Goal: Task Accomplishment & Management: Complete application form

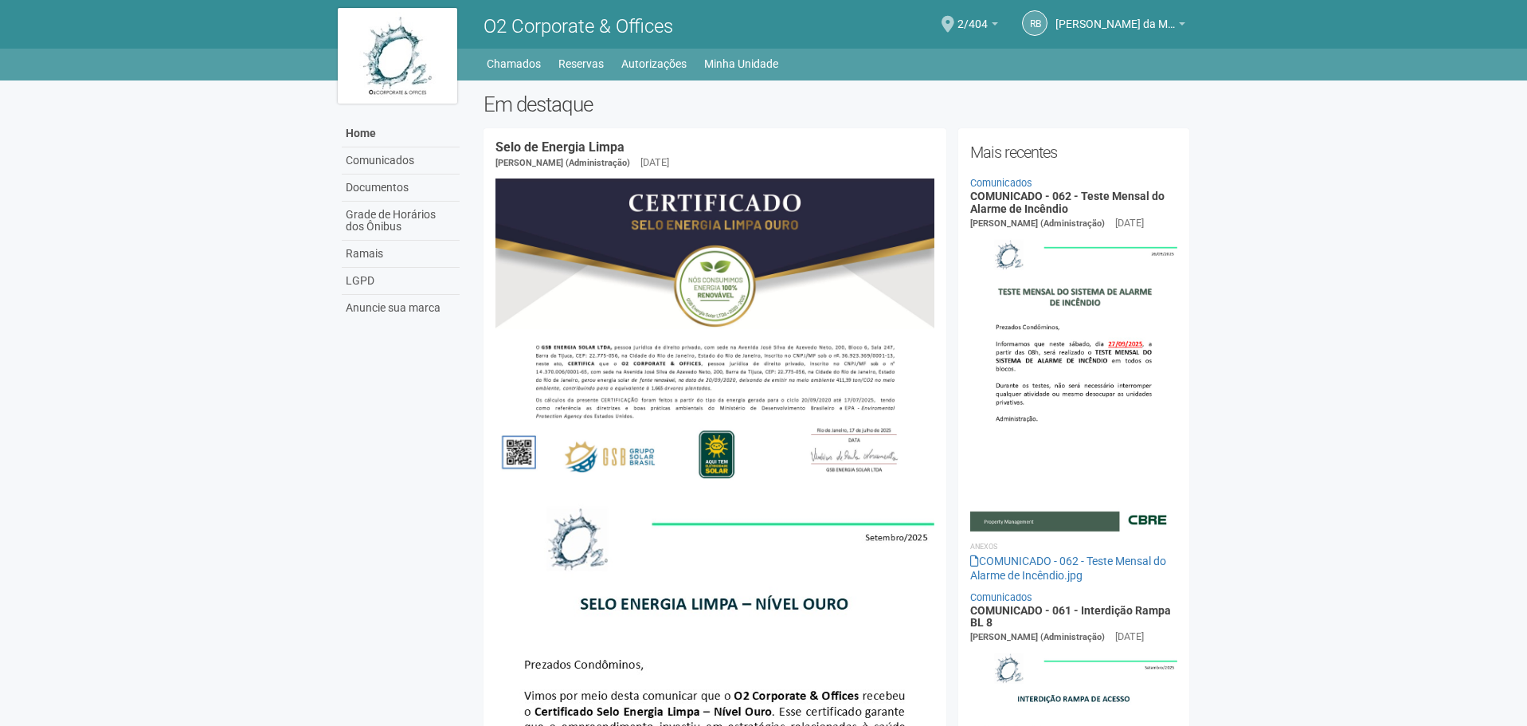
drag, startPoint x: 1239, startPoint y: 413, endPoint x: 1222, endPoint y: 423, distance: 19.7
click at [1239, 413] on body "Aguarde... O2 Corporate & Offices RB [PERSON_NAME] da Motta Junior [PERSON_NAME…" at bounding box center [763, 363] width 1527 height 726
click at [654, 61] on link "Autorizações" at bounding box center [653, 64] width 65 height 22
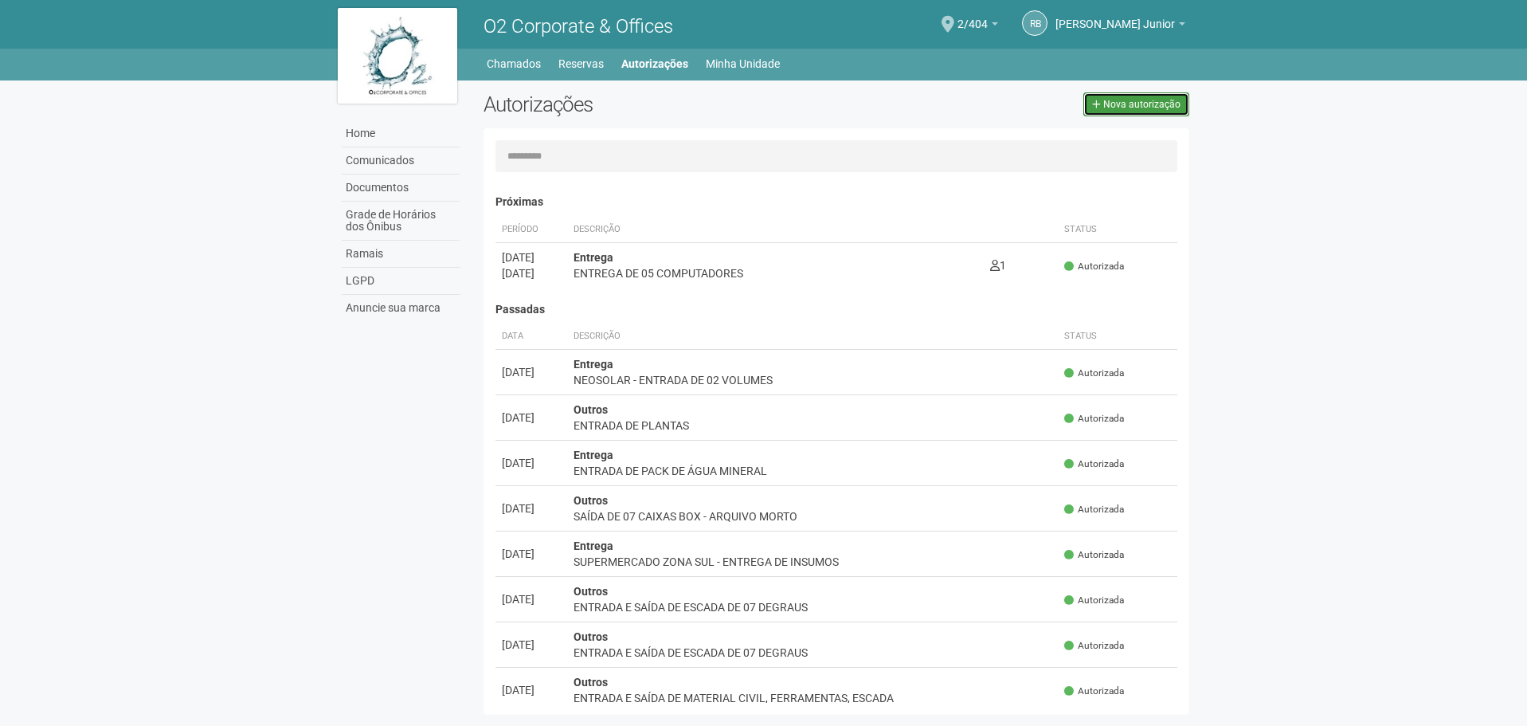
click at [1152, 109] on span "Nova autorização" at bounding box center [1141, 104] width 77 height 11
select select "**"
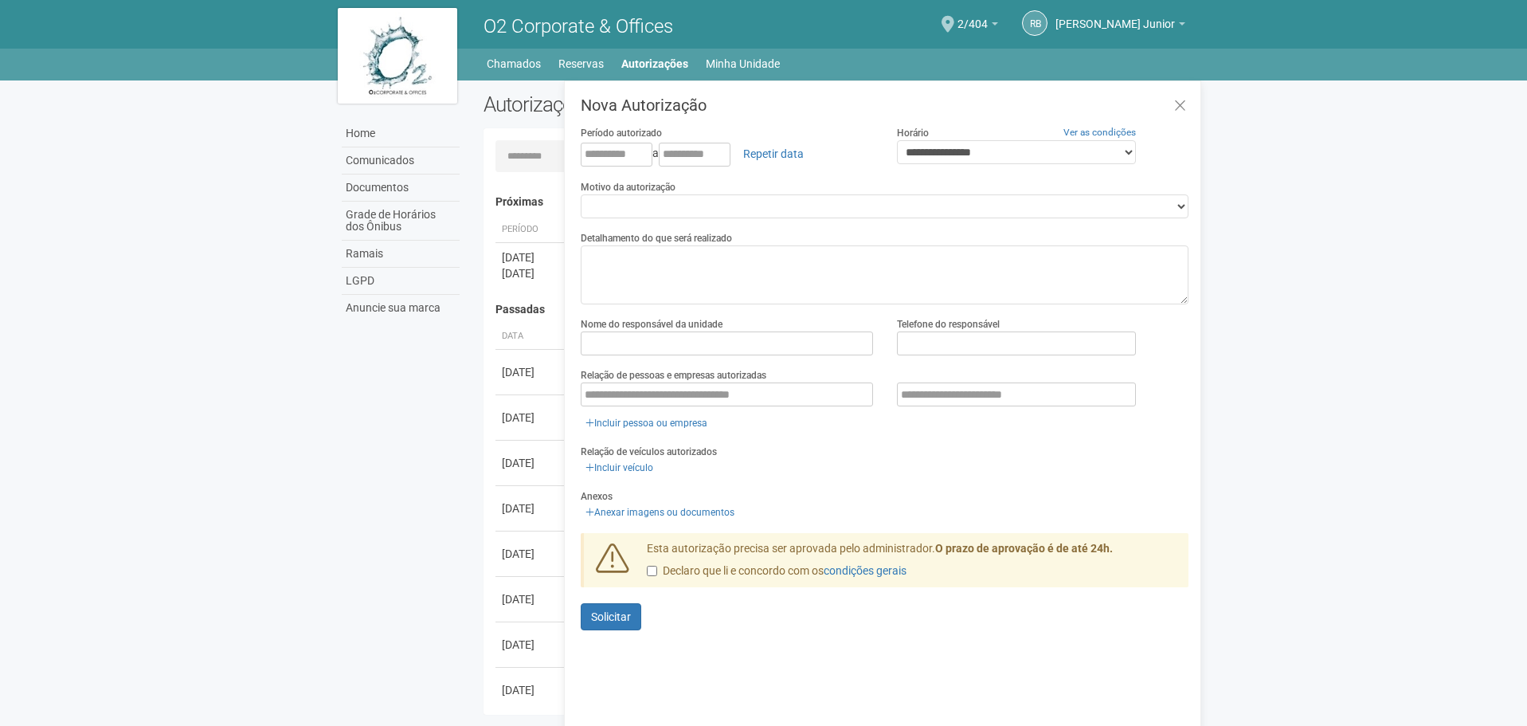
scroll to position [25, 0]
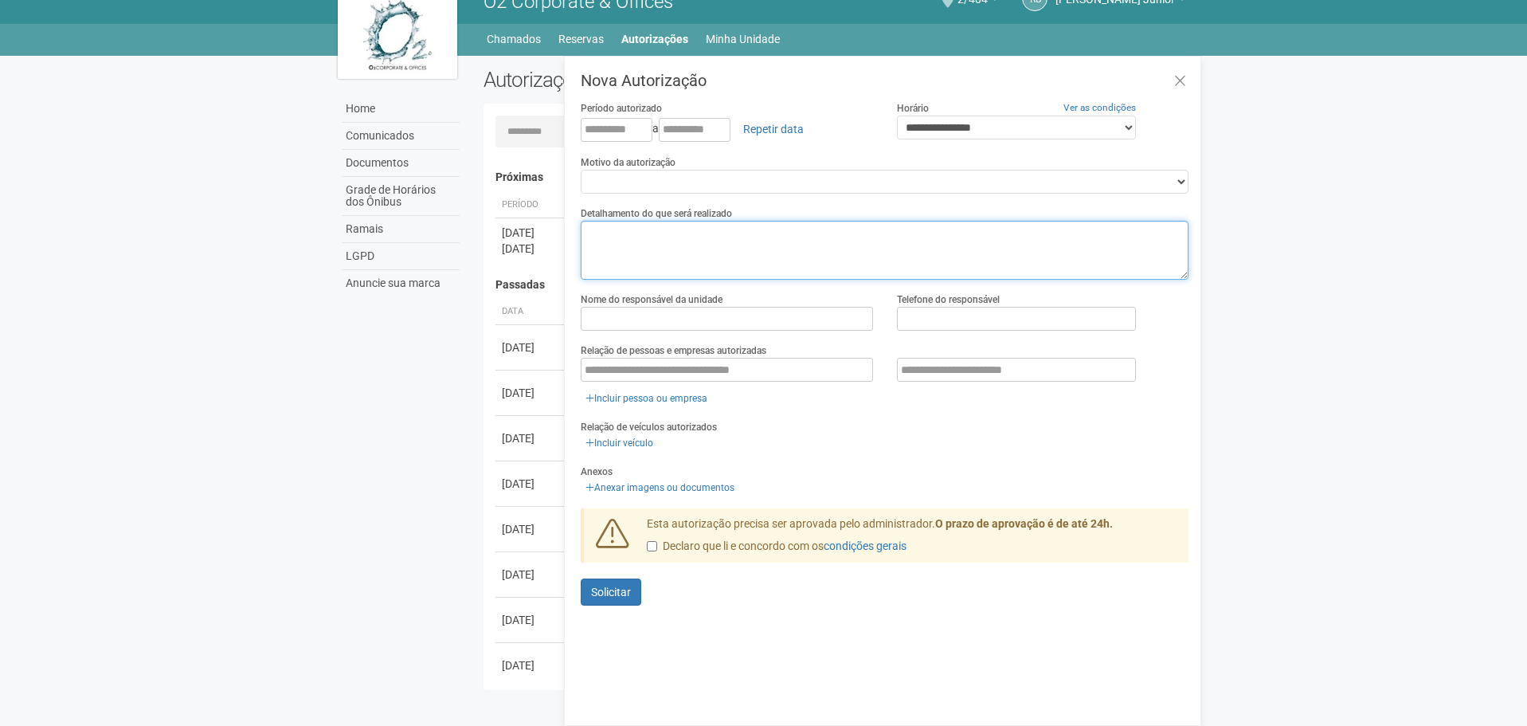
click at [852, 250] on textarea at bounding box center [885, 250] width 608 height 59
type textarea "**********"
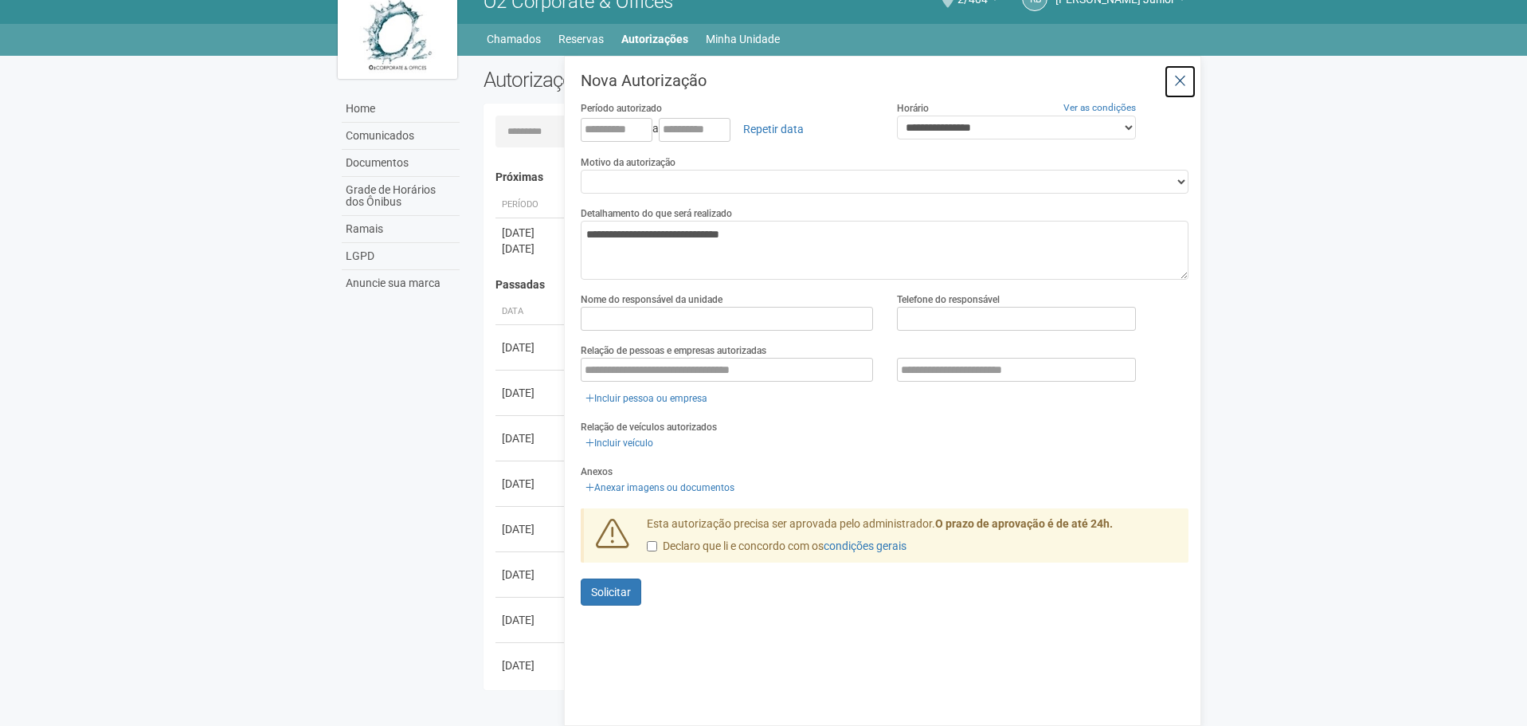
click at [1187, 76] on button at bounding box center [1180, 82] width 33 height 34
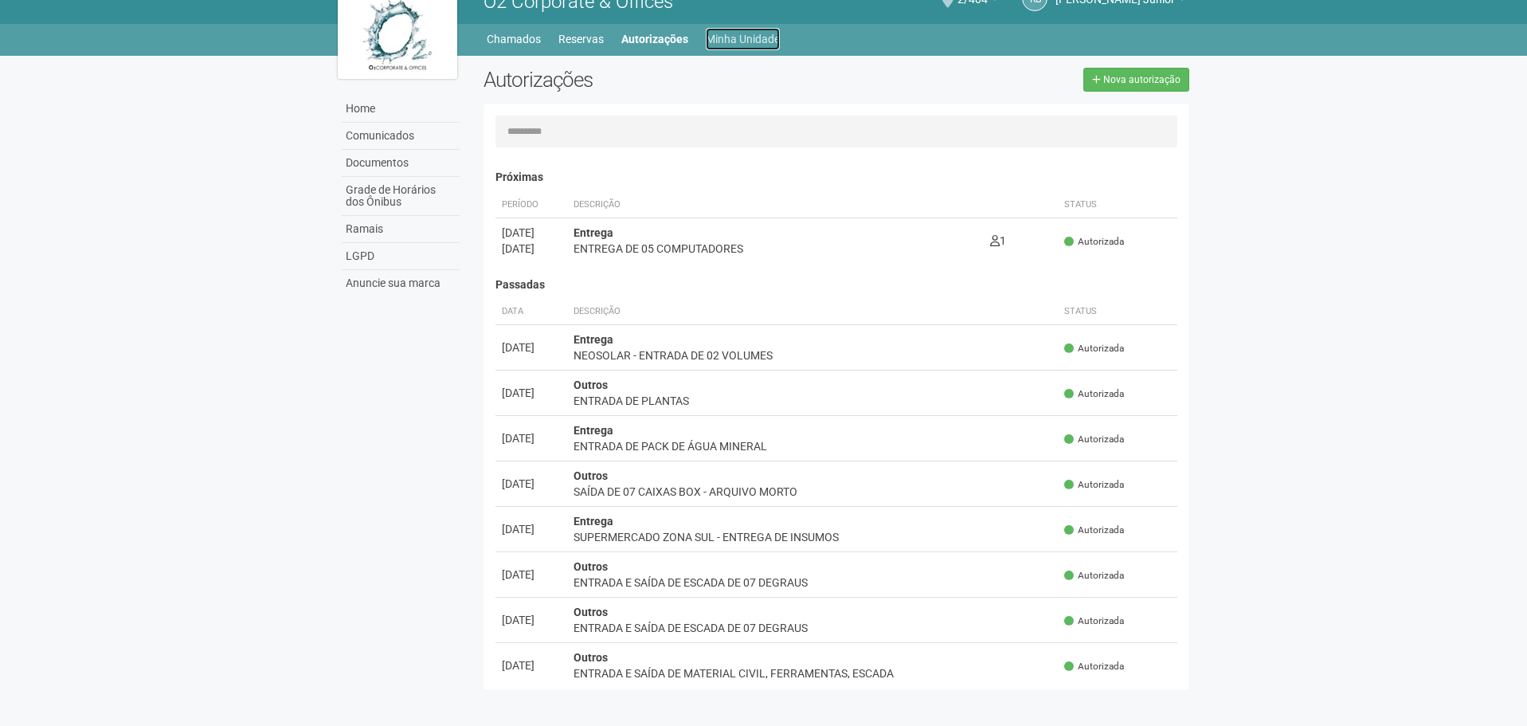
click at [740, 33] on link "Minha Unidade" at bounding box center [743, 39] width 74 height 22
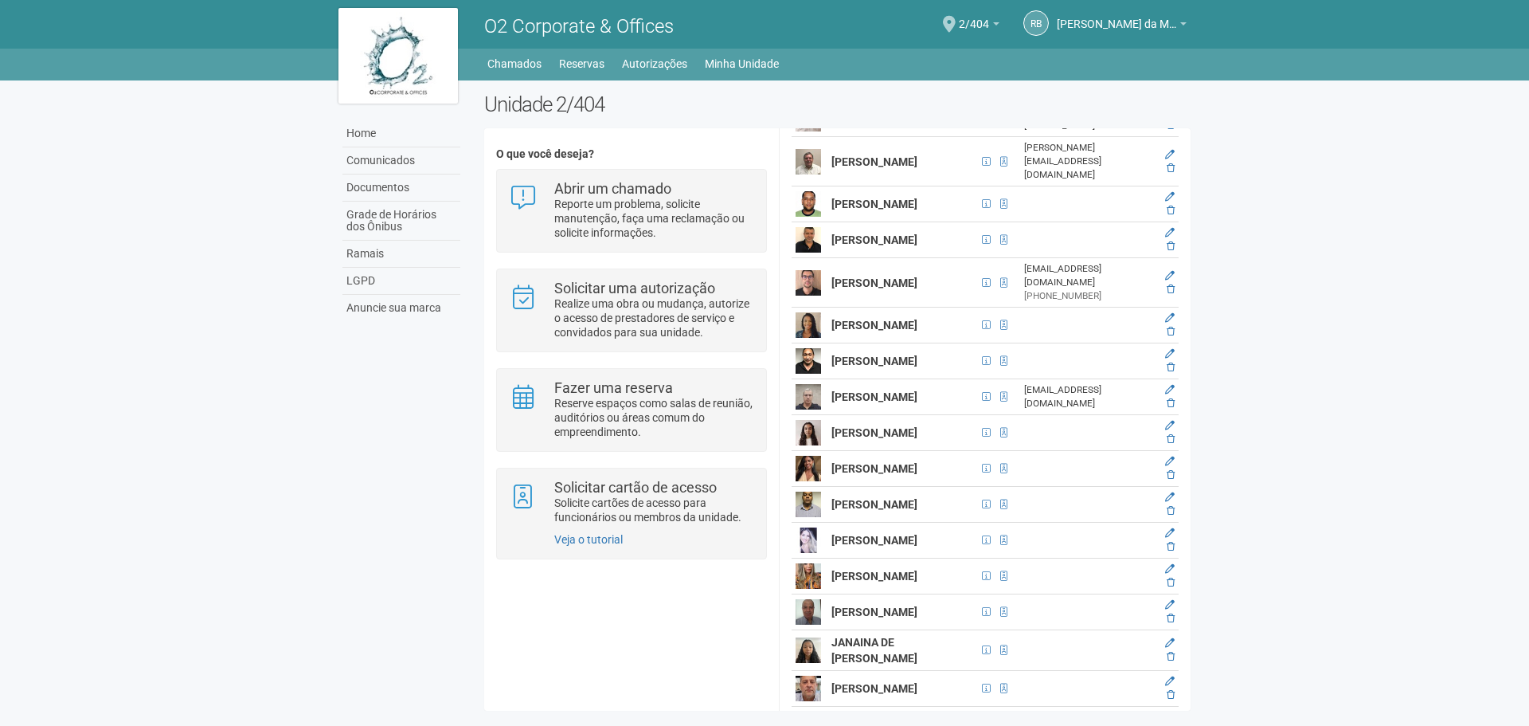
scroll to position [1991, 0]
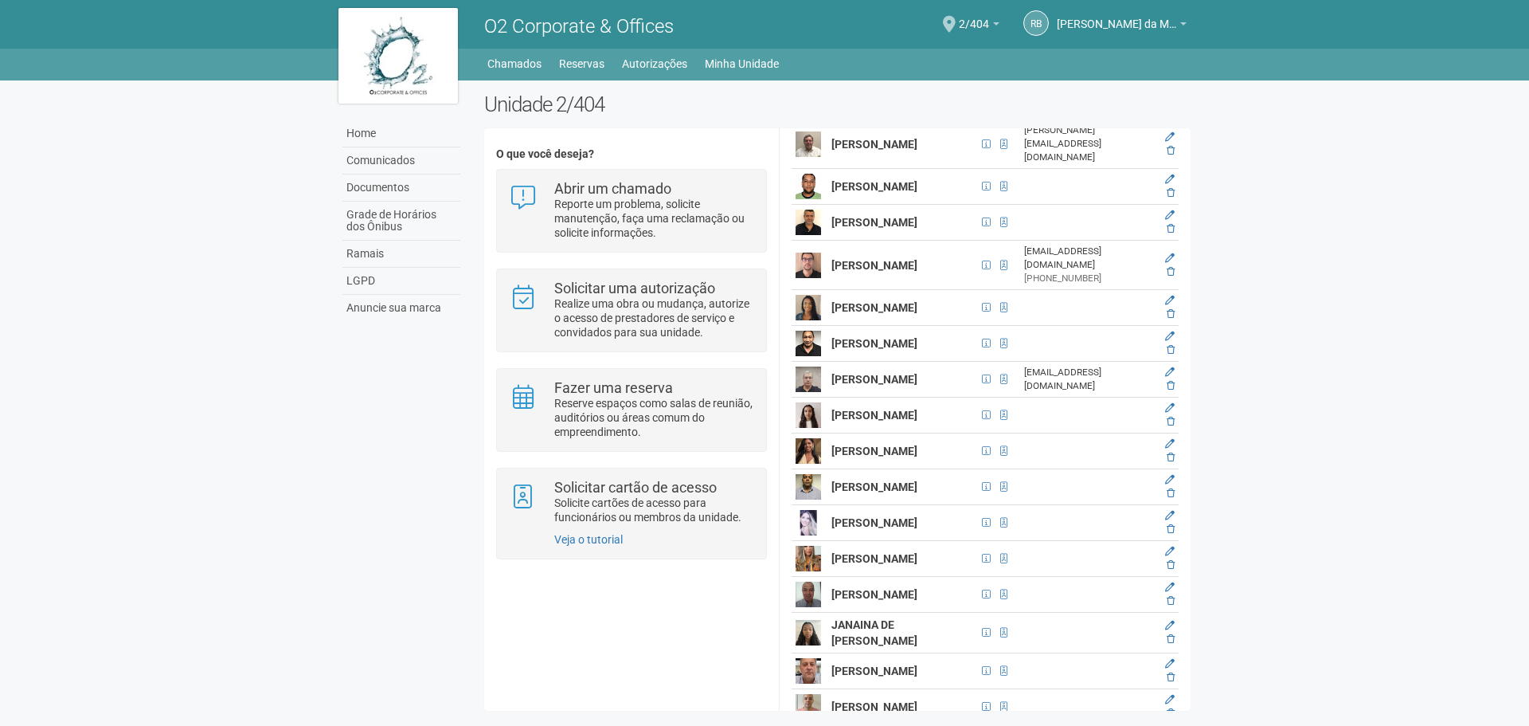
drag, startPoint x: 832, startPoint y: 161, endPoint x: 891, endPoint y: 182, distance: 61.7
copy strong "EDUARDO DUTRA DA CRUZ"
click at [1305, 499] on body "Aguarde... O2 Corporate & Offices RB Raul Barrozo da Motta Junior Raul Barrozo …" at bounding box center [764, 363] width 1529 height 726
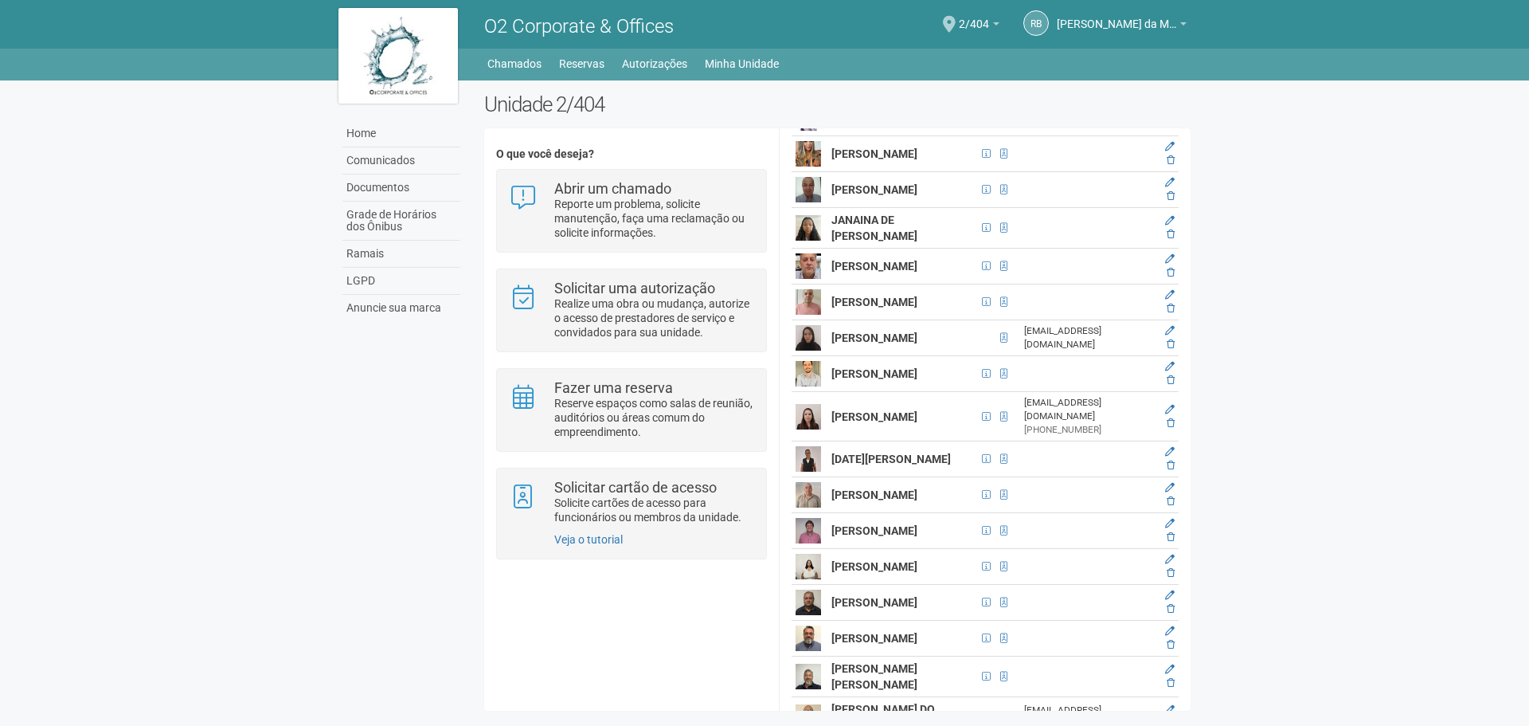
scroll to position [2390, 0]
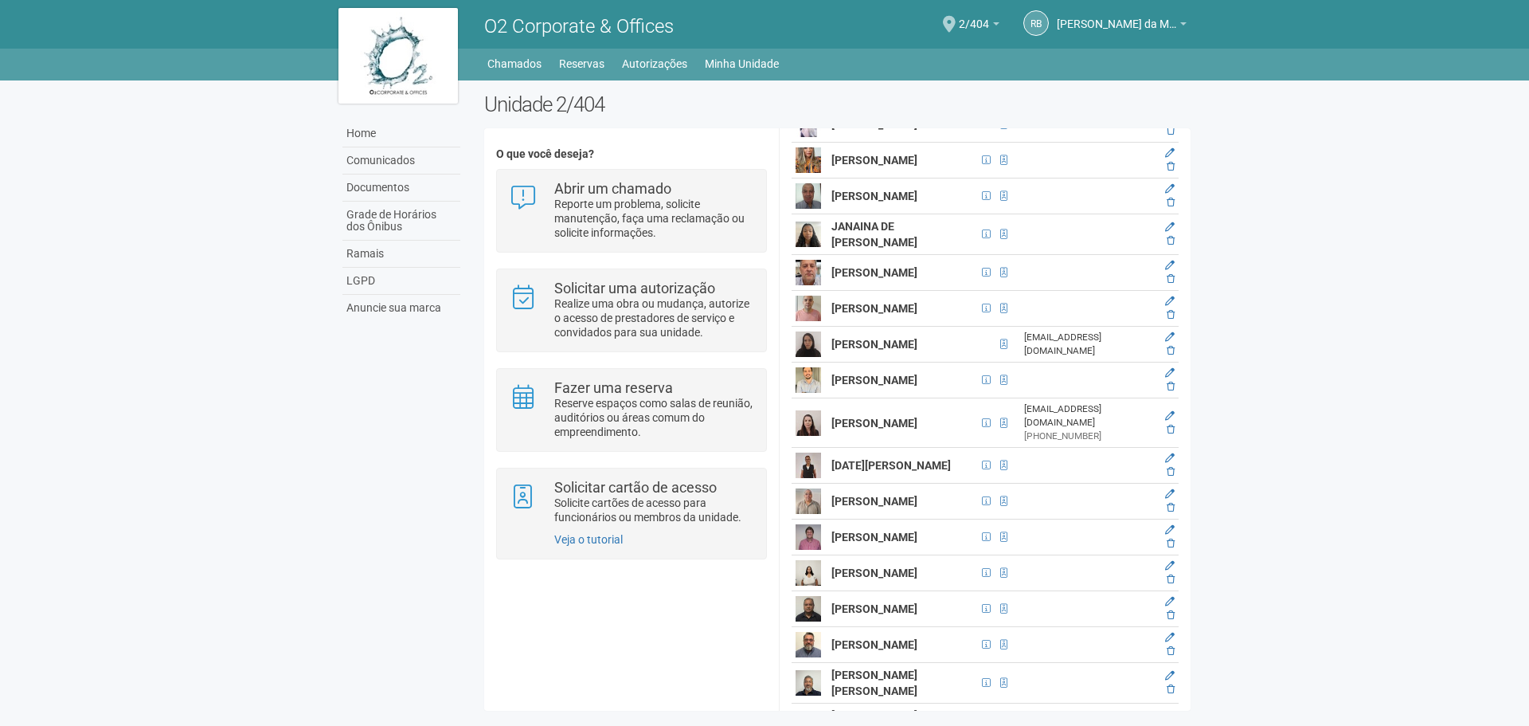
click at [826, 107] on td at bounding box center [810, 89] width 36 height 36
drag, startPoint x: 828, startPoint y: 343, endPoint x: 904, endPoint y: 373, distance: 81.2
click at [904, 107] on td "GUALBERTO LIMA PIRES JUNIOR" at bounding box center [903, 89] width 150 height 36
copy strong "[PERSON_NAME]"
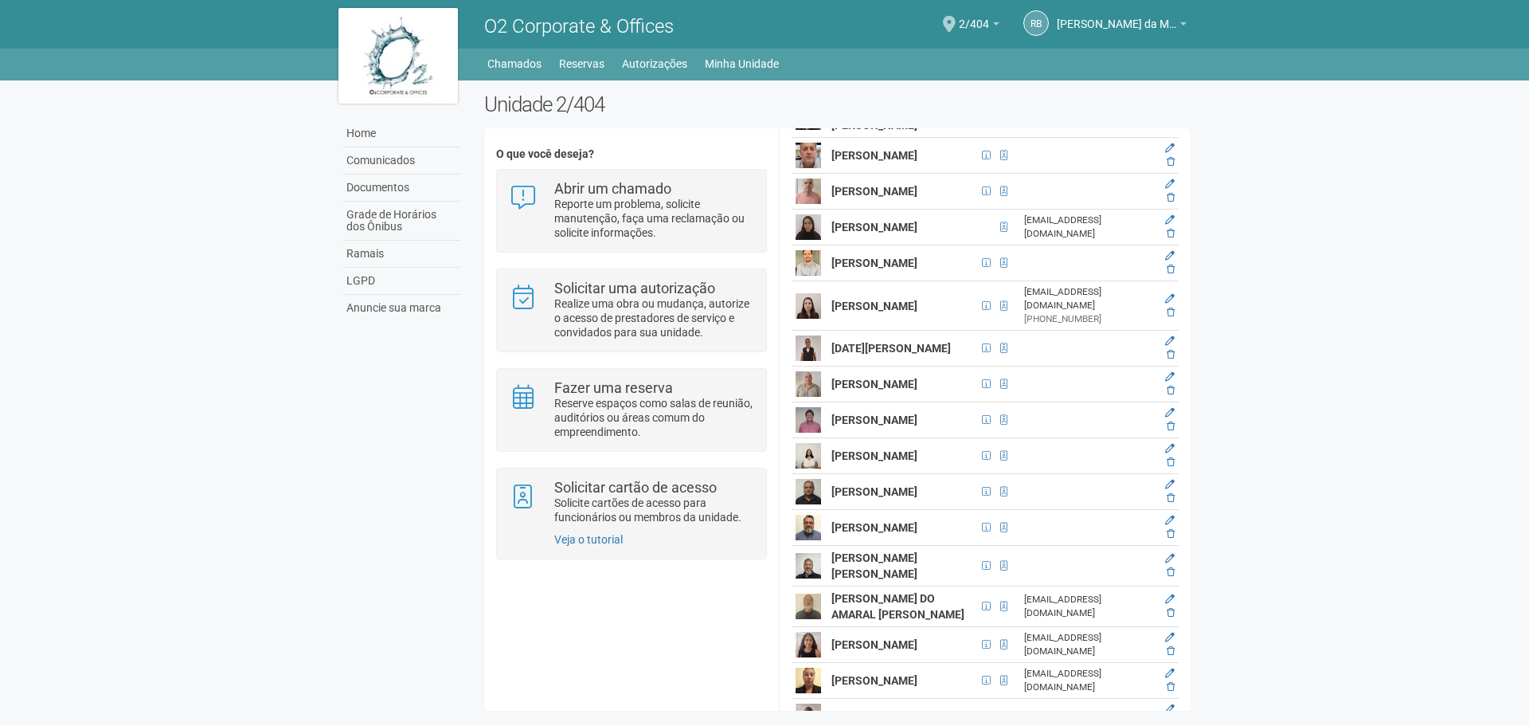
scroll to position [2469, 0]
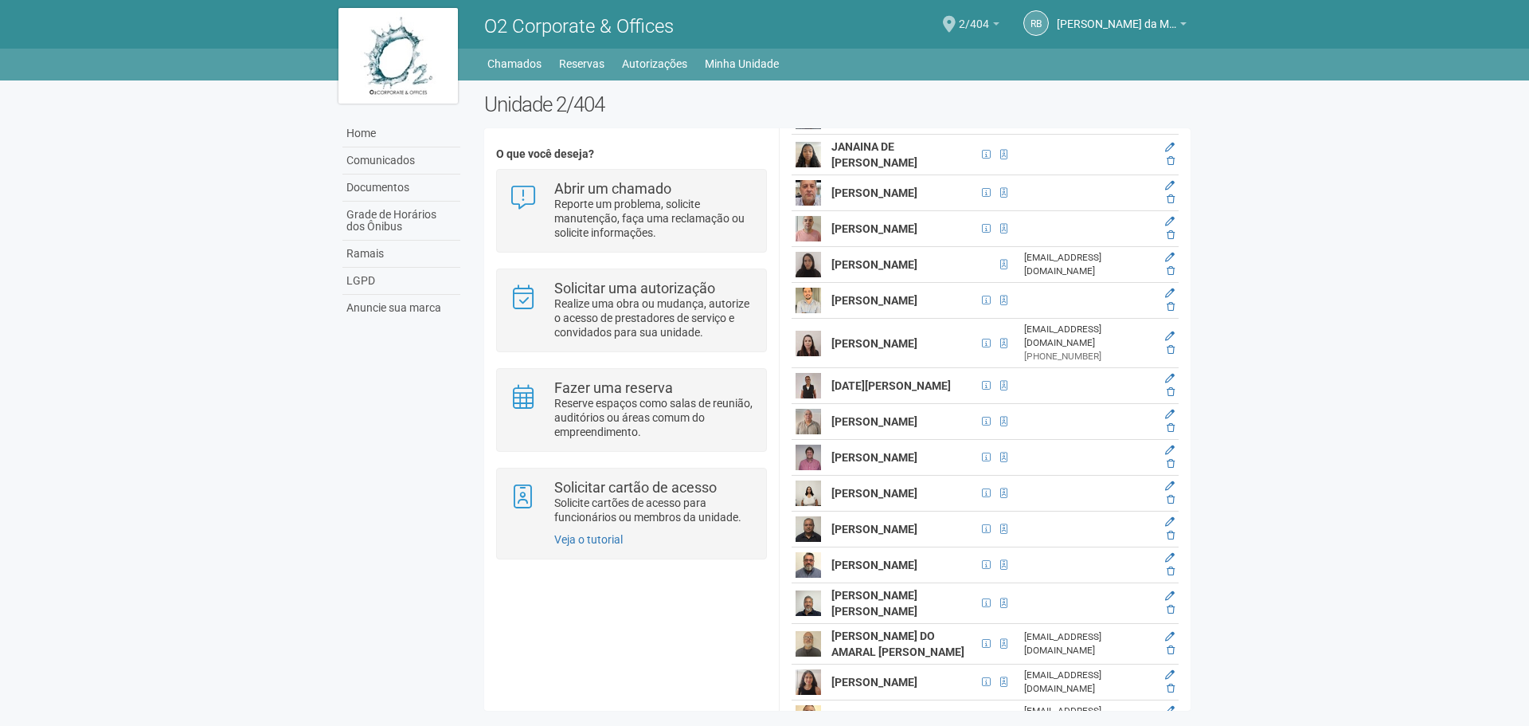
click at [985, 19] on span "2/404" at bounding box center [974, 16] width 30 height 28
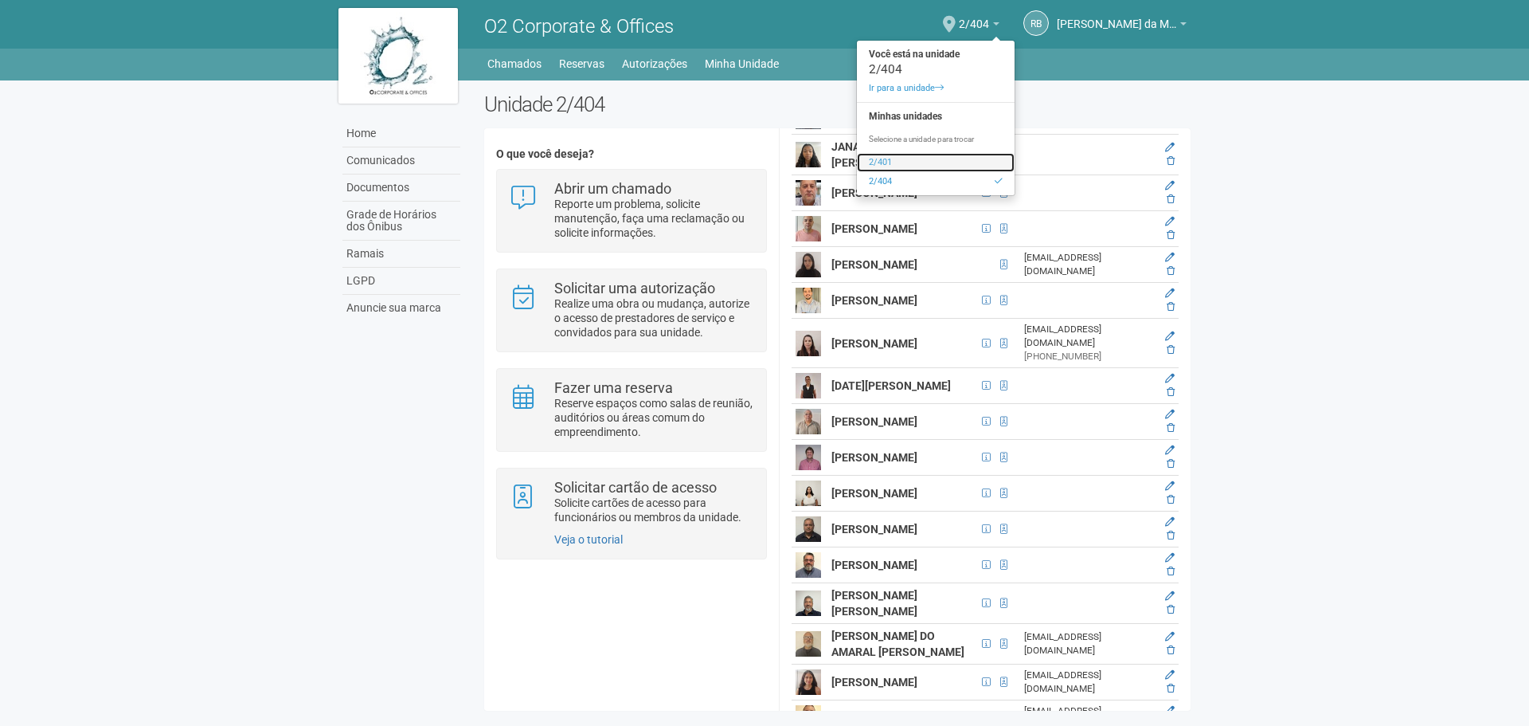
click at [887, 163] on link "2/401" at bounding box center [936, 162] width 158 height 19
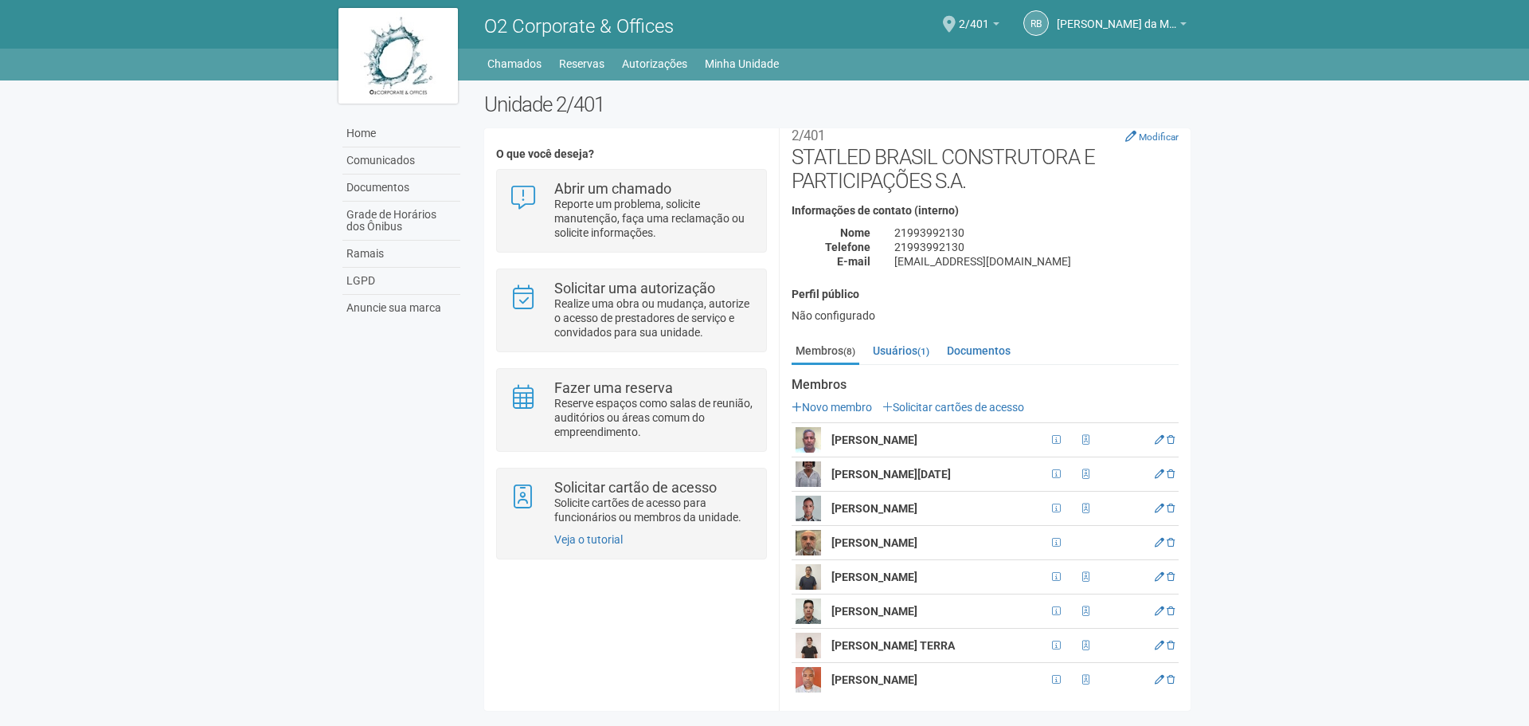
scroll to position [25, 0]
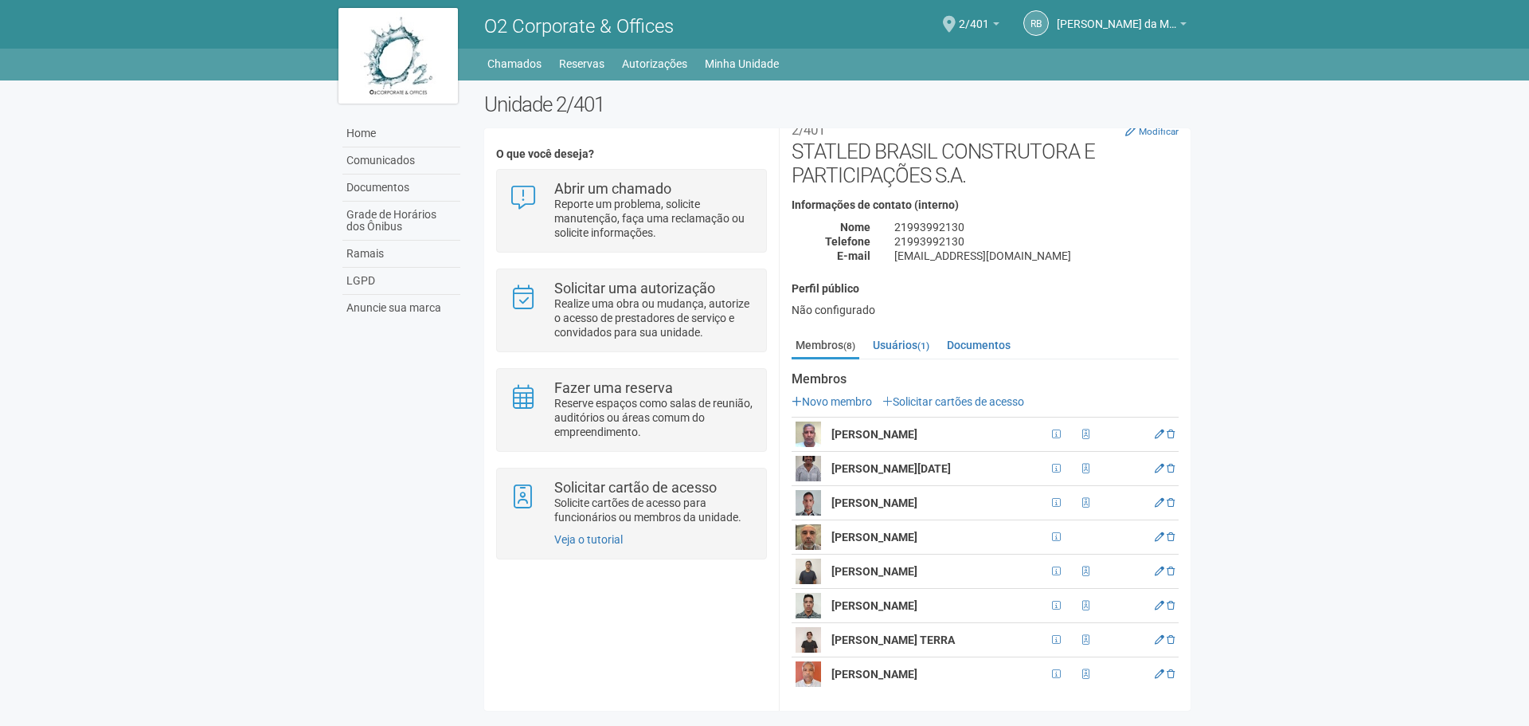
drag, startPoint x: 832, startPoint y: 532, endPoint x: 1022, endPoint y: 540, distance: 189.8
click at [1022, 540] on td "[PERSON_NAME]" at bounding box center [938, 537] width 220 height 34
copy strong "[PERSON_NAME]"
drag, startPoint x: 831, startPoint y: 672, endPoint x: 964, endPoint y: 671, distance: 133.0
click at [918, 671] on strong "[PERSON_NAME]" at bounding box center [875, 674] width 86 height 13
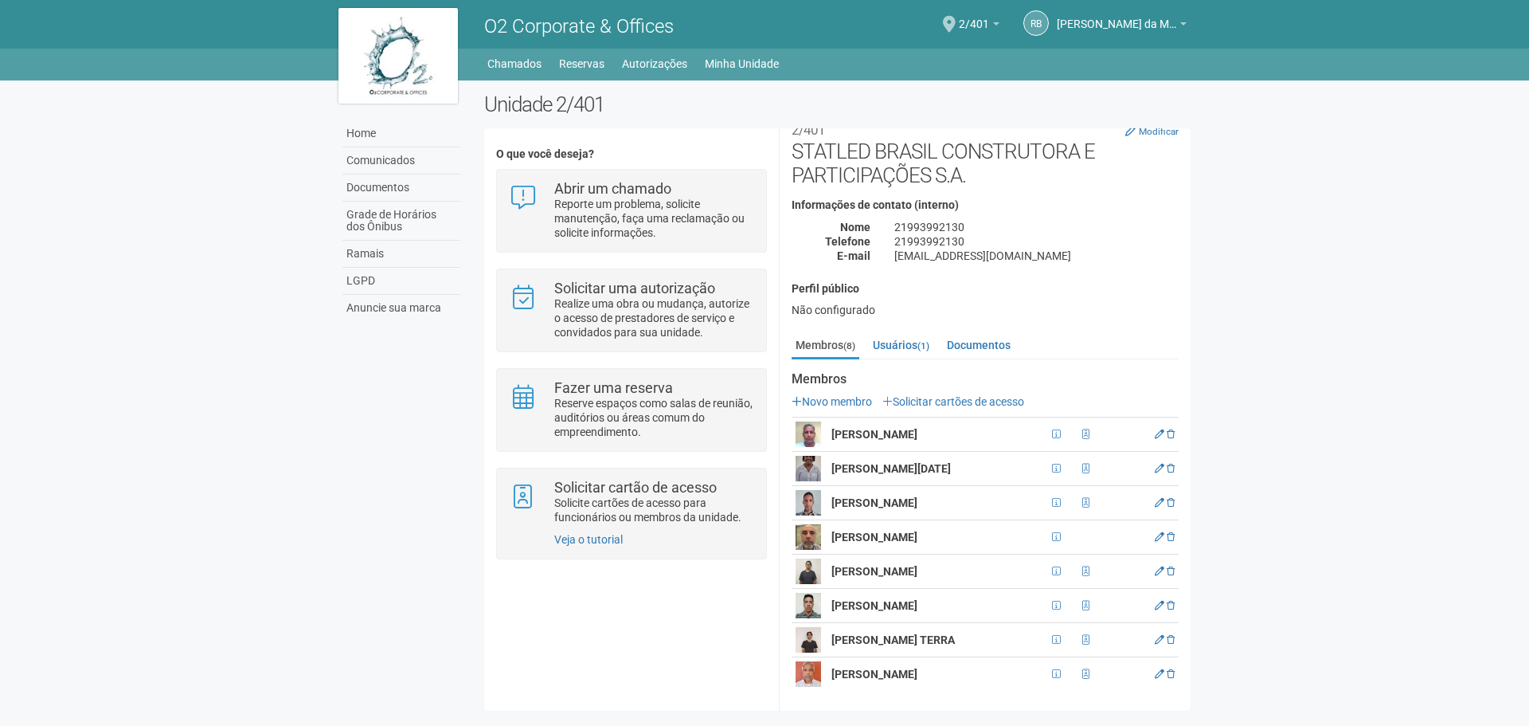
copy strong "[PERSON_NAME]"
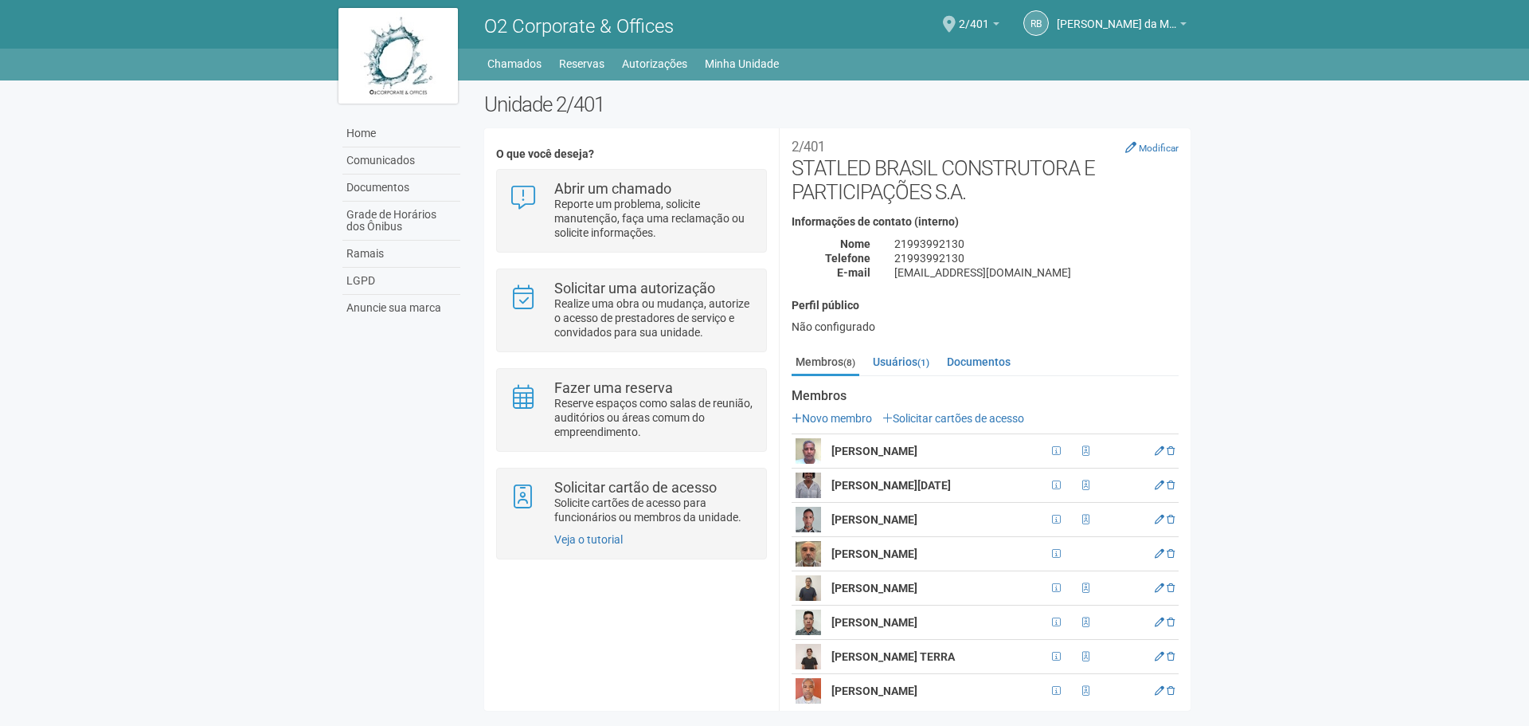
scroll to position [0, 0]
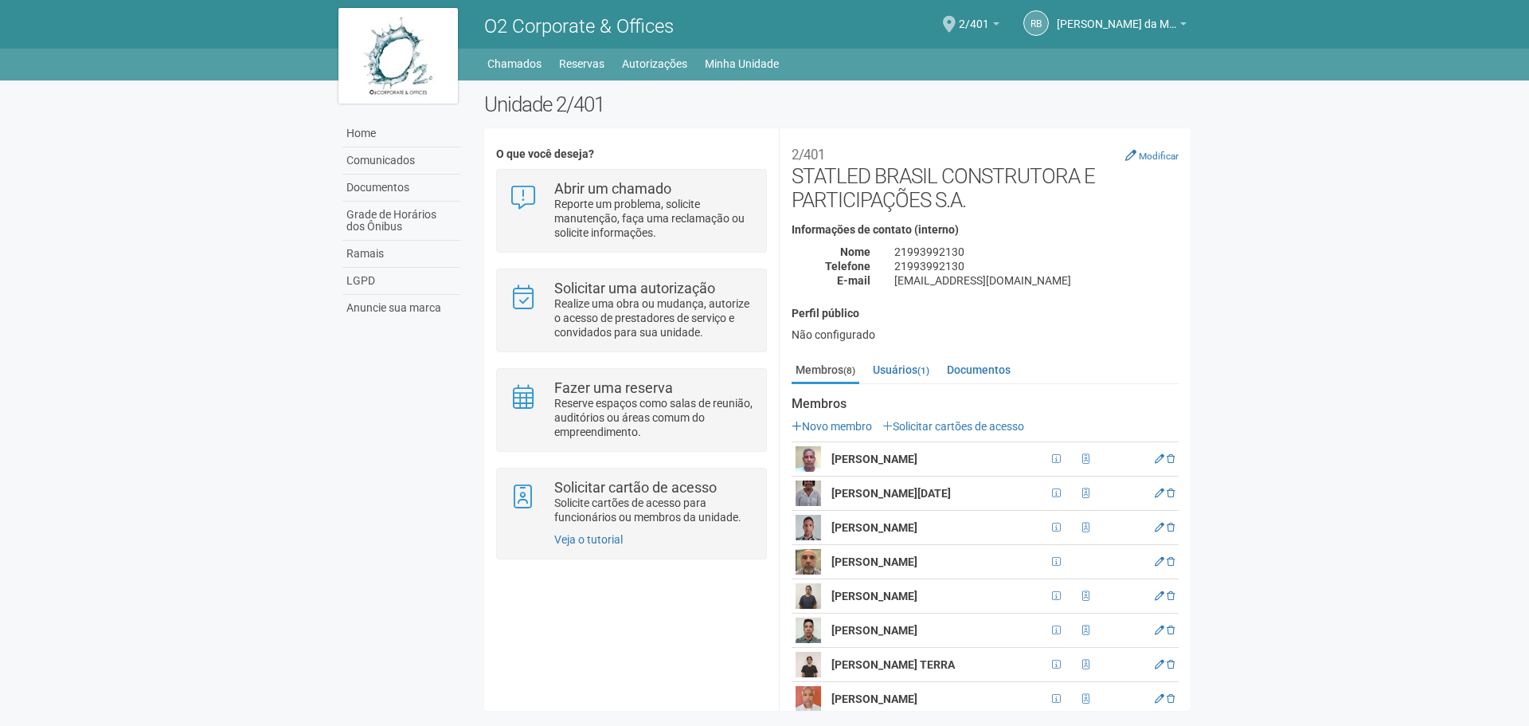
click at [918, 568] on strong "[PERSON_NAME]" at bounding box center [875, 561] width 86 height 13
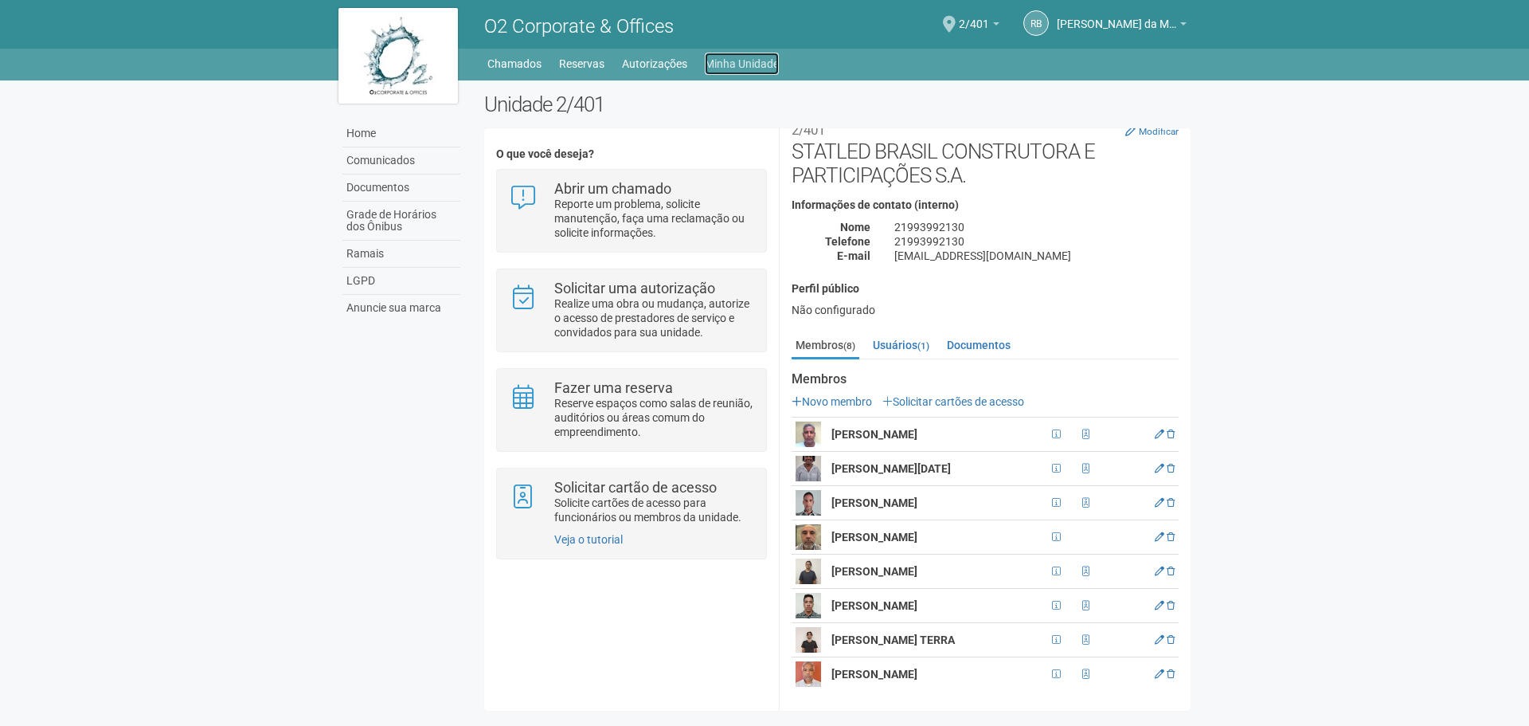
click at [754, 61] on link "Minha Unidade" at bounding box center [742, 64] width 74 height 22
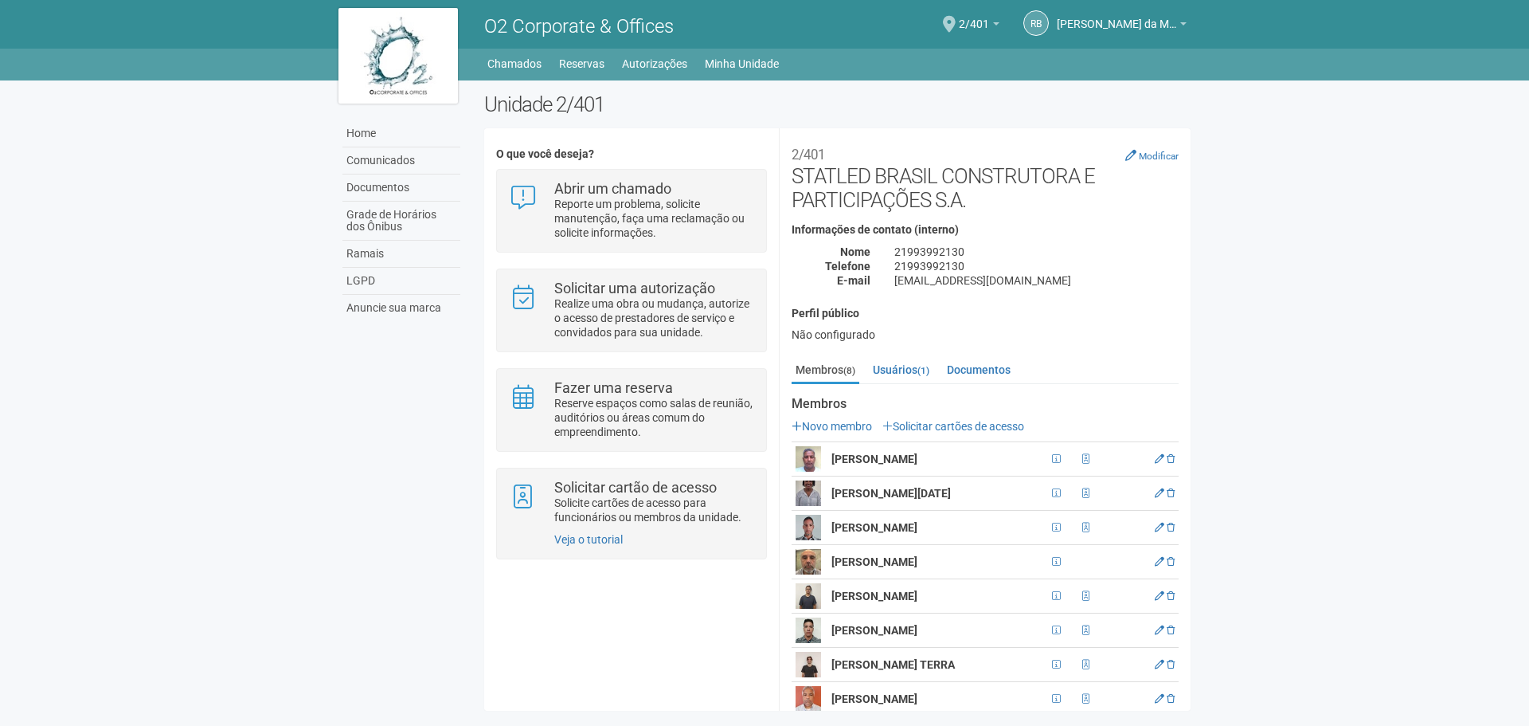
scroll to position [25, 0]
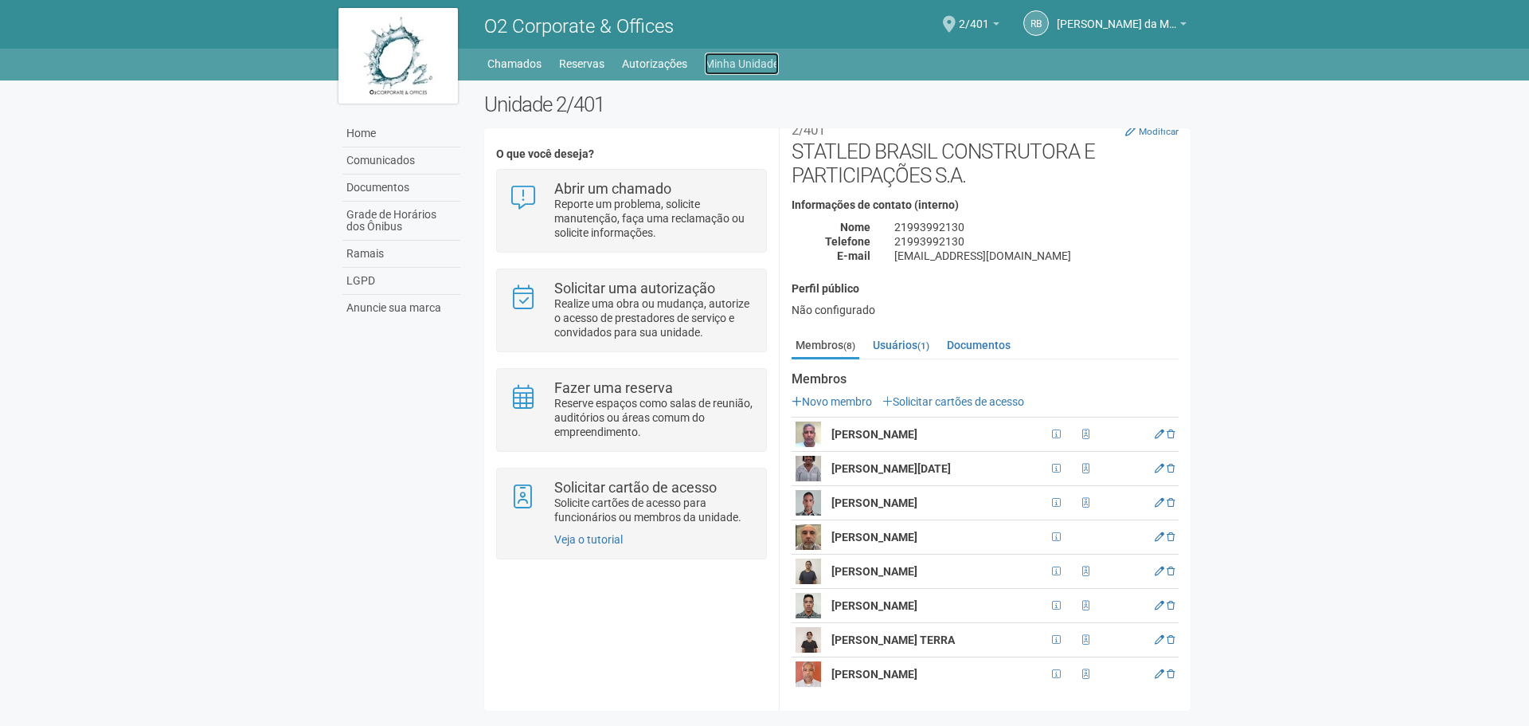
click at [746, 67] on link "Minha Unidade" at bounding box center [742, 64] width 74 height 22
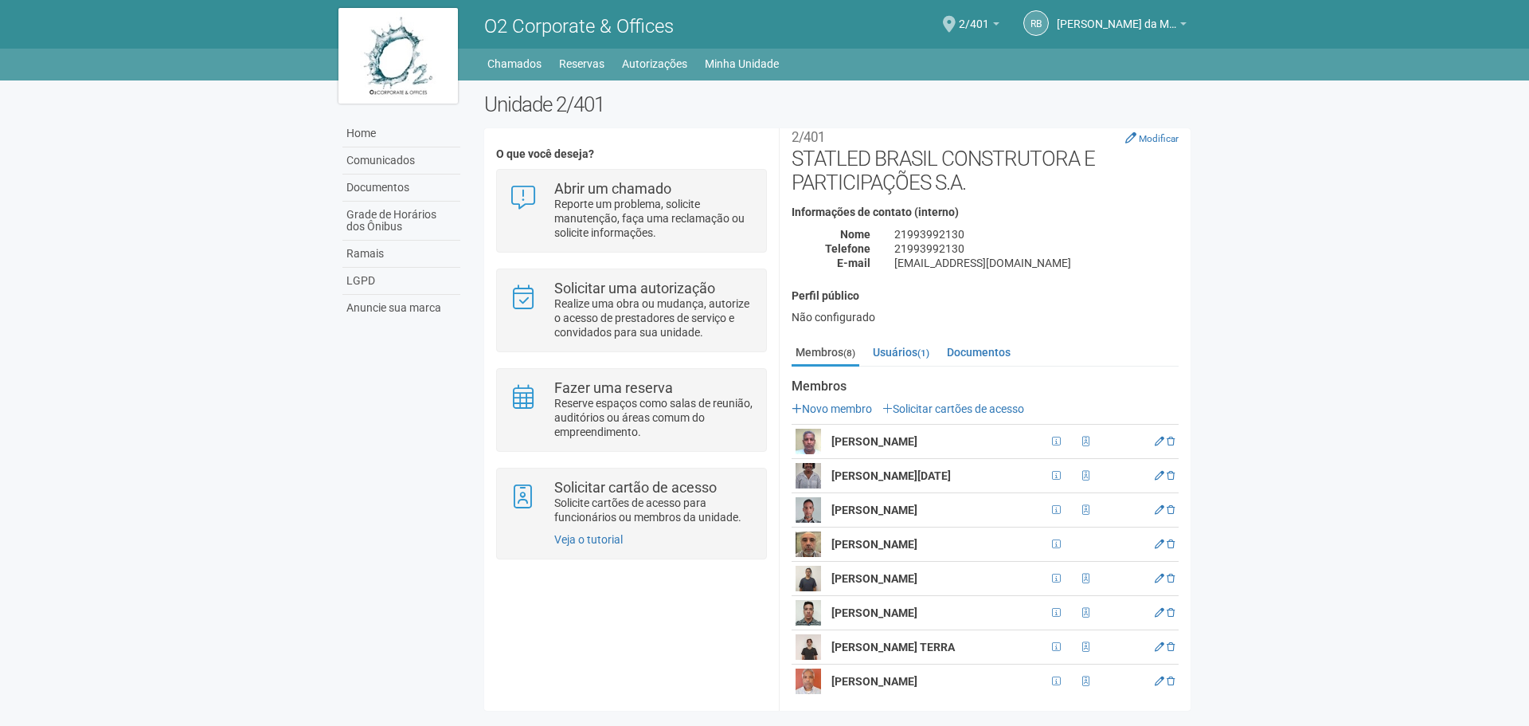
scroll to position [25, 0]
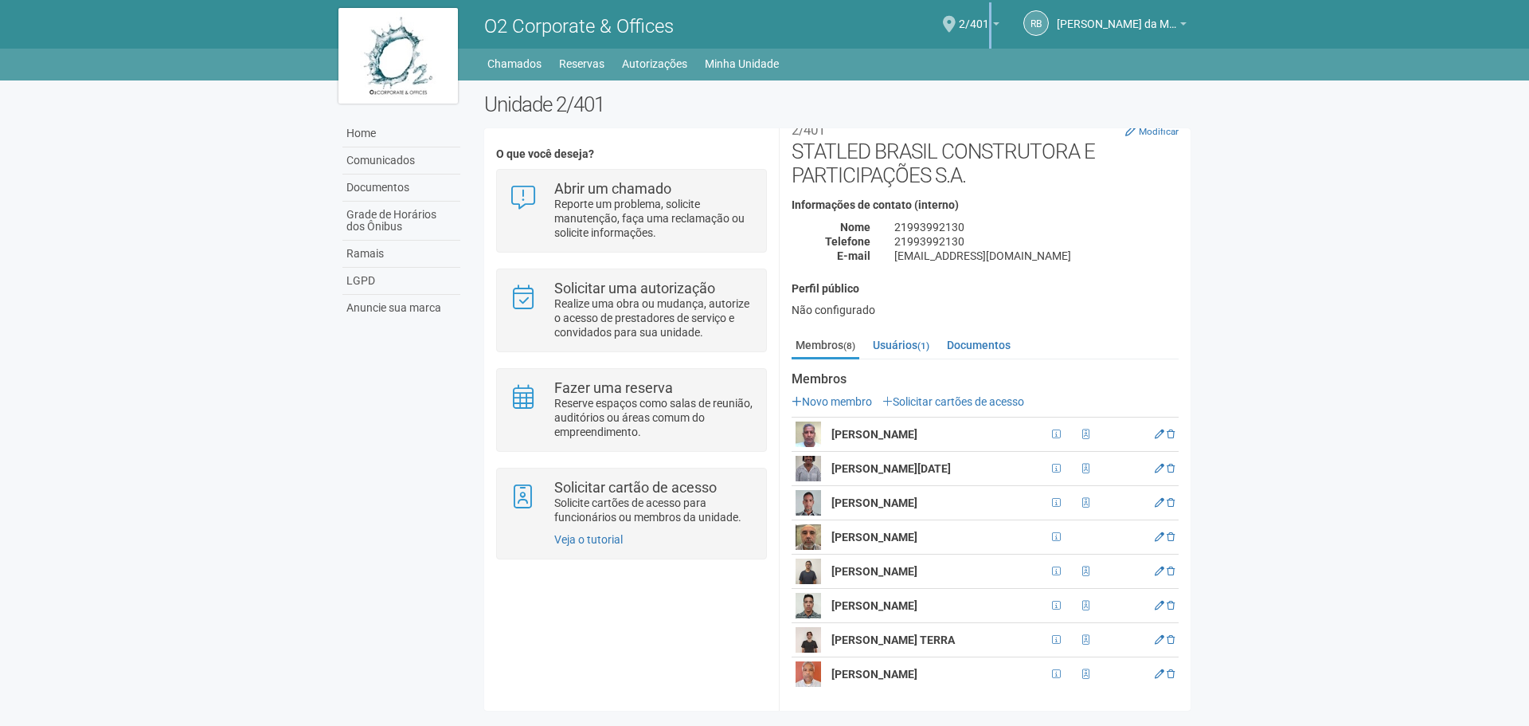
click at [989, 17] on div "2/401 Você está na unidade 2/401 Ir para a unidade Minhas unidades Selecione a …" at bounding box center [979, 25] width 41 height 46
click at [985, 14] on span "2/401" at bounding box center [974, 16] width 30 height 28
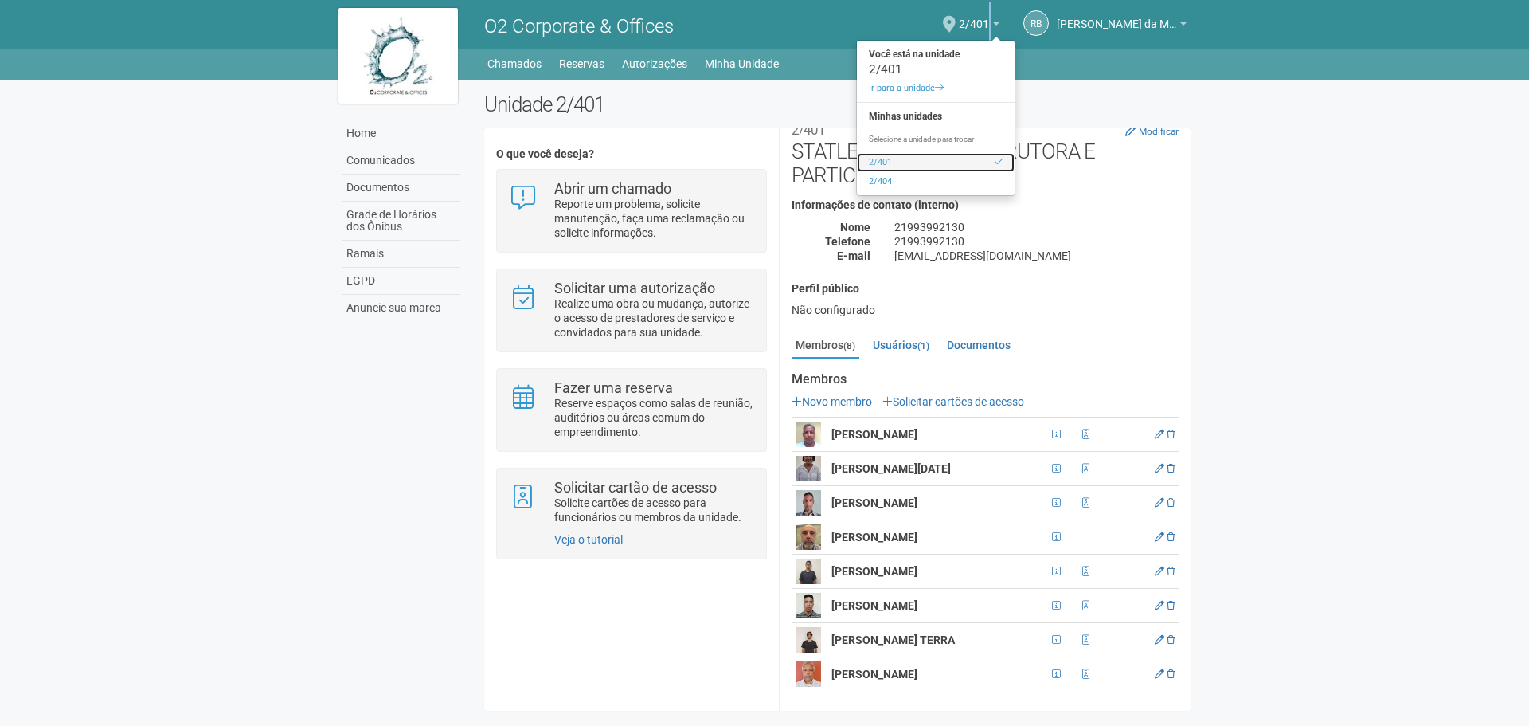
click at [886, 163] on link "2/401" at bounding box center [936, 162] width 158 height 19
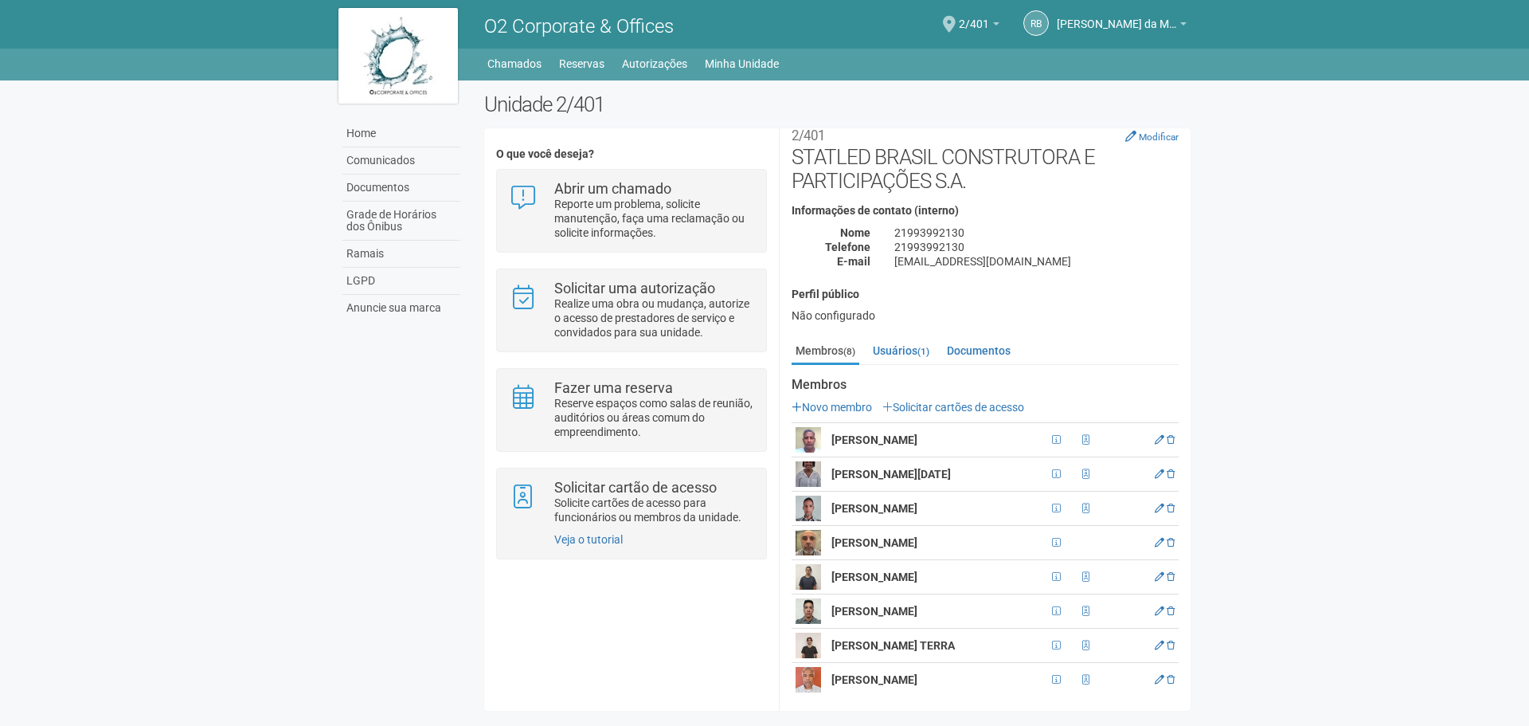
scroll to position [25, 0]
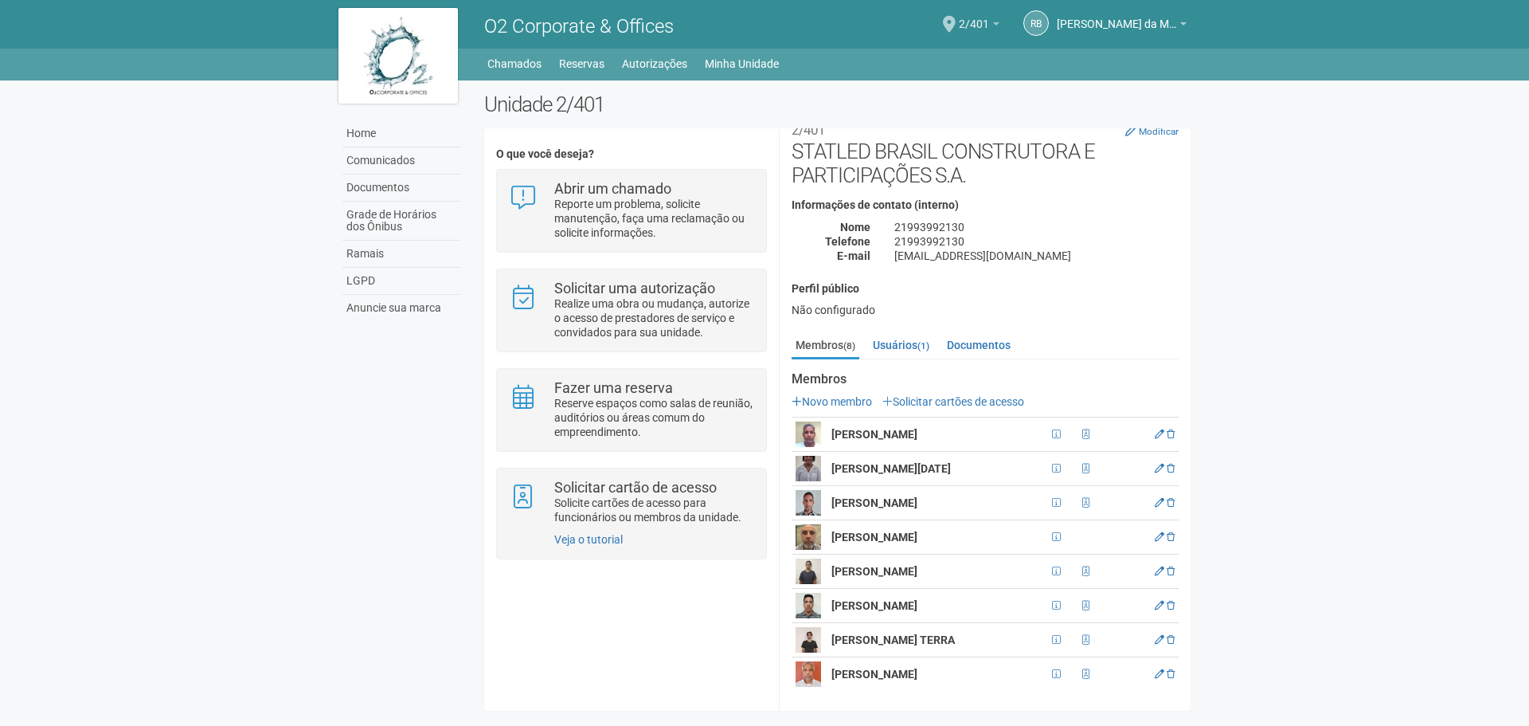
click at [979, 25] on span "2/401" at bounding box center [974, 16] width 30 height 28
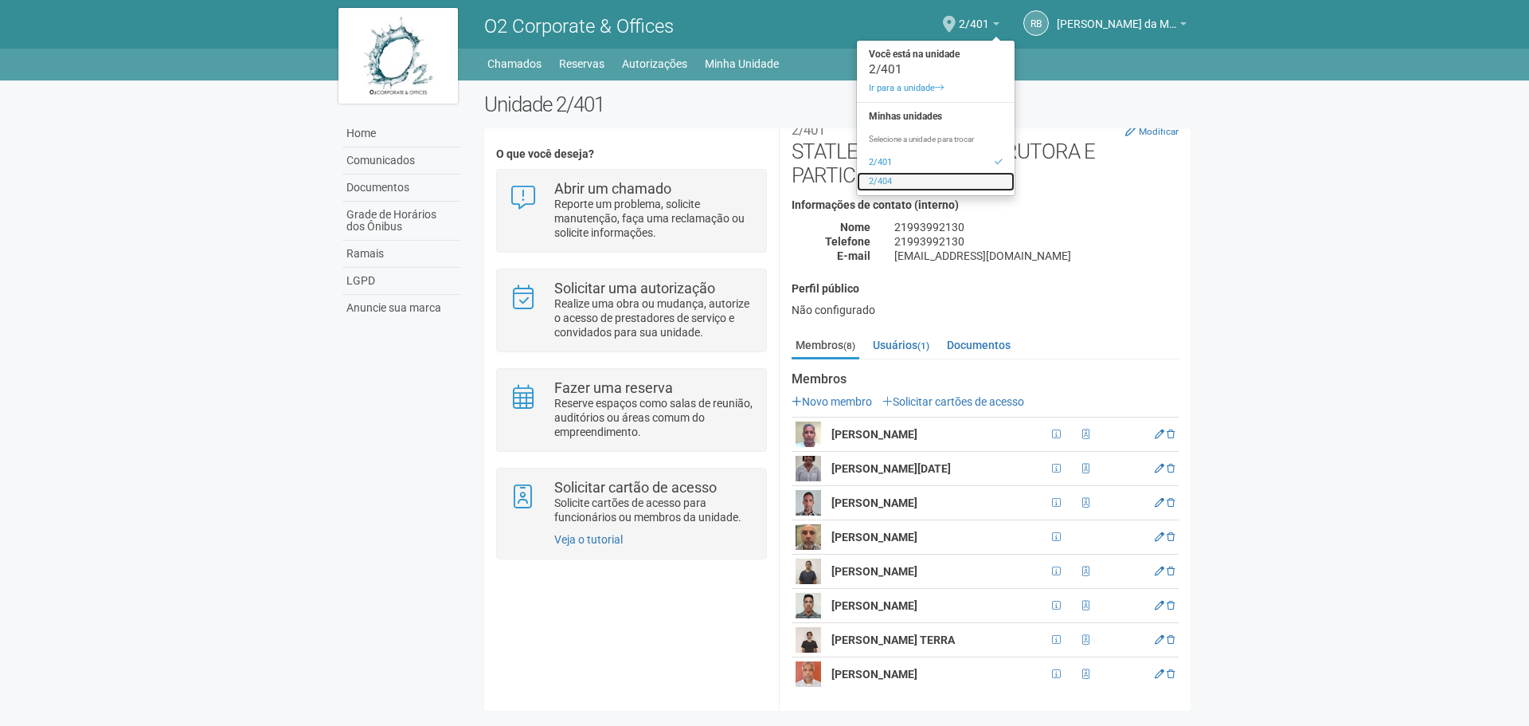
click at [907, 182] on link "2/404" at bounding box center [936, 181] width 158 height 19
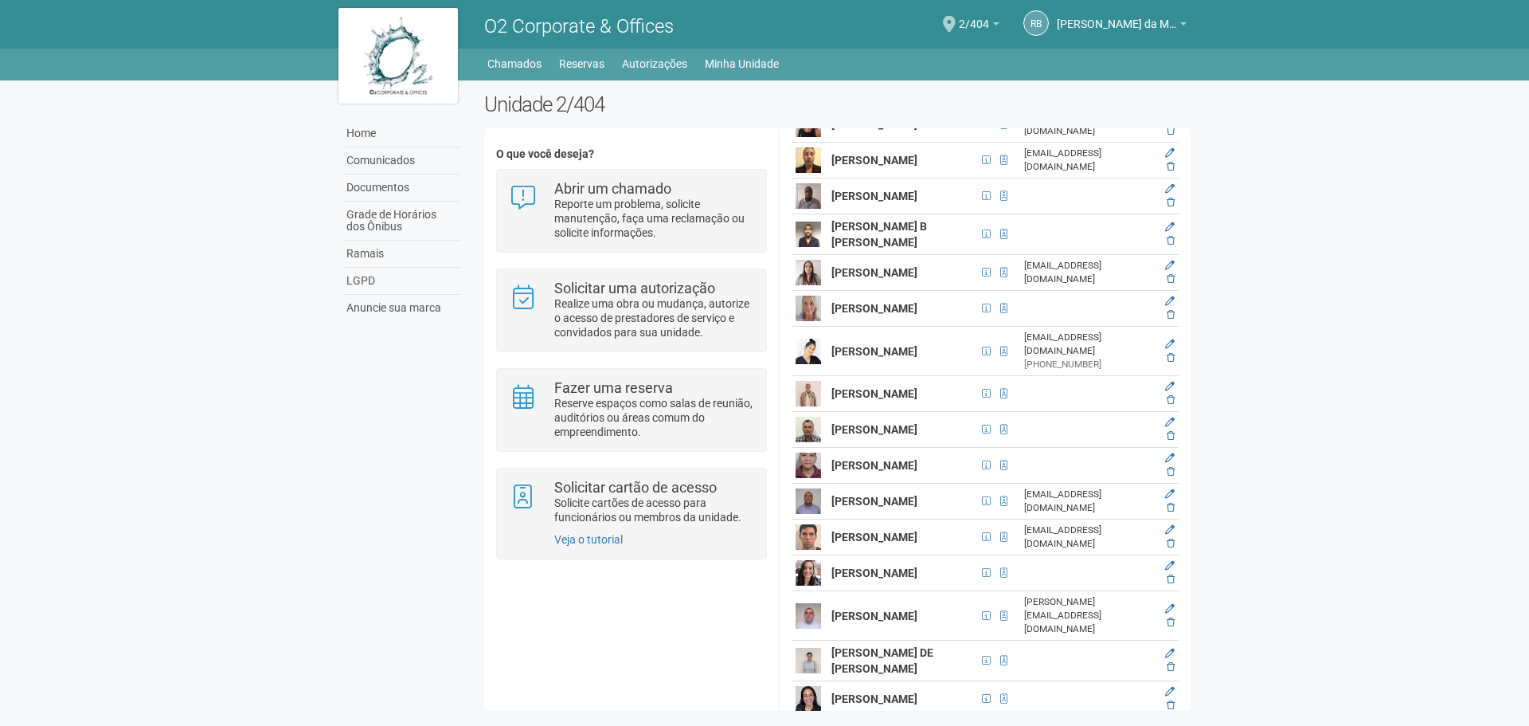
scroll to position [2947, 0]
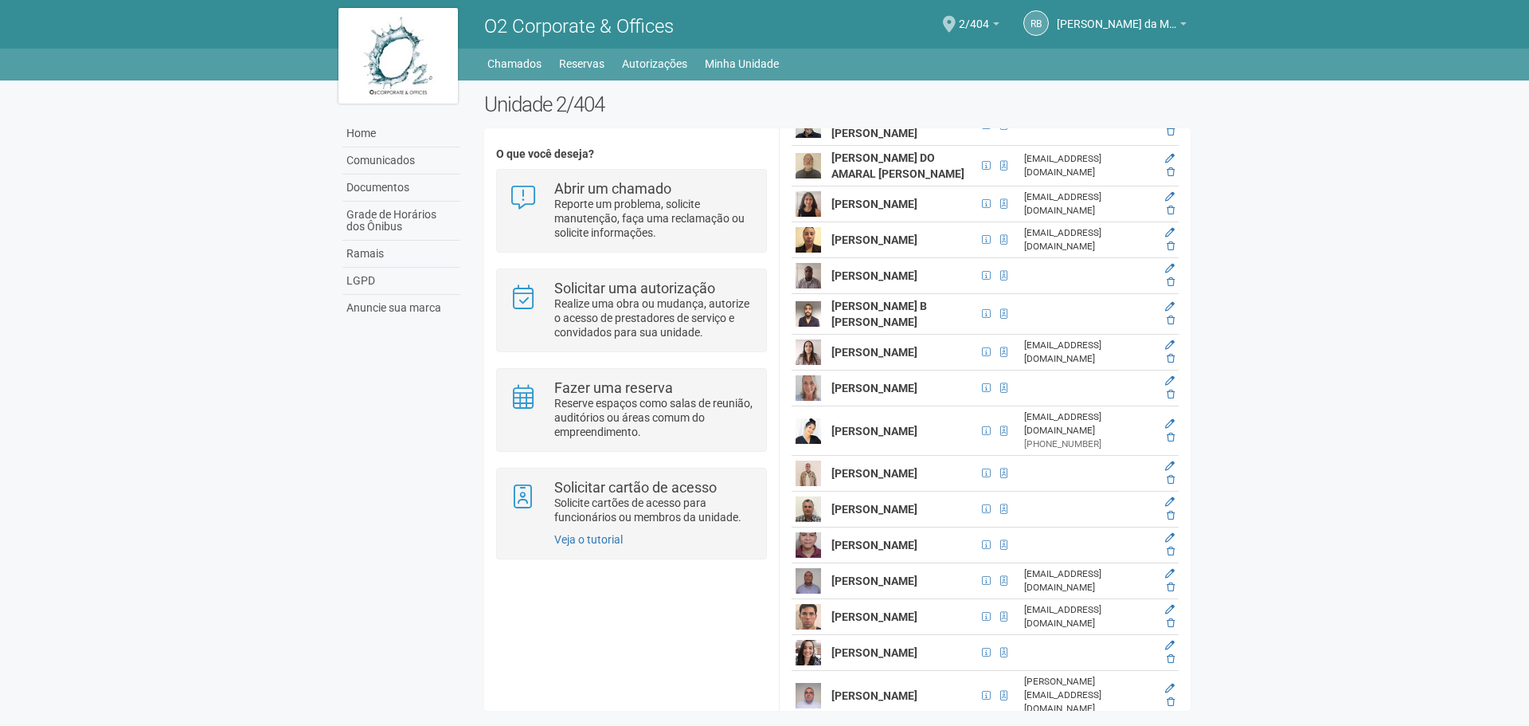
drag, startPoint x: 833, startPoint y: 258, endPoint x: 892, endPoint y: 280, distance: 63.0
copy strong "[PERSON_NAME]"
click at [1259, 609] on body "Aguarde... O2 Corporate & Offices RB [PERSON_NAME] da Motta Junior [PERSON_NAME…" at bounding box center [764, 363] width 1529 height 726
click at [1529, 699] on body "Aguarde... O2 Corporate & Offices RB [PERSON_NAME] da Motta Junior [PERSON_NAME…" at bounding box center [764, 363] width 1529 height 726
